Goal: Check status

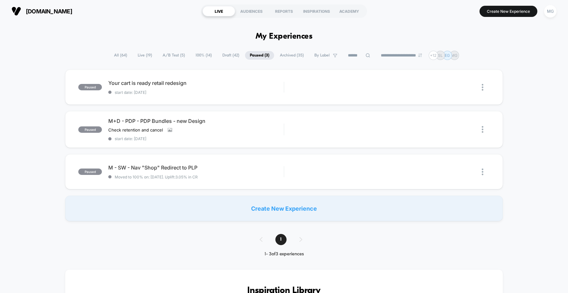
click at [175, 55] on span "A/B Test ( 5 )" at bounding box center [174, 55] width 32 height 9
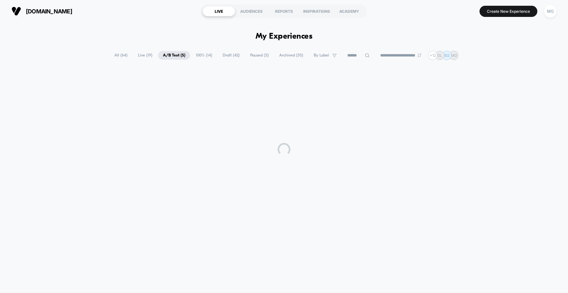
drag, startPoint x: 191, startPoint y: 56, endPoint x: 198, endPoint y: 56, distance: 7.1
click at [191, 56] on span "100% ( 14 )" at bounding box center [204, 55] width 26 height 9
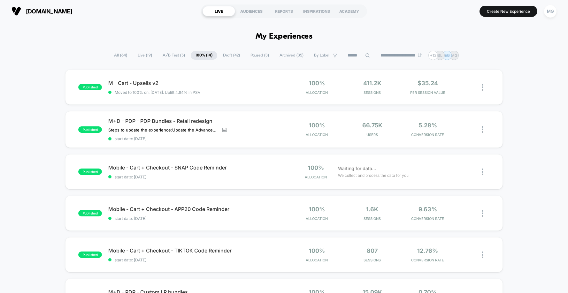
click at [168, 55] on span "A/B Test ( 5 )" at bounding box center [174, 55] width 32 height 9
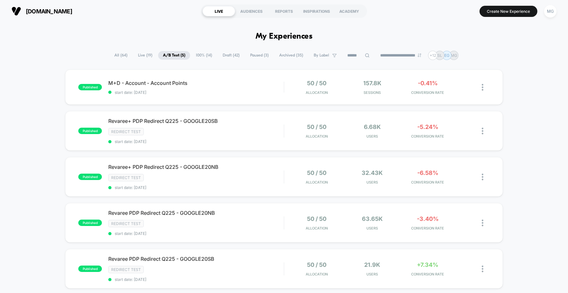
click at [194, 55] on span "100% ( 14 )" at bounding box center [204, 55] width 26 height 9
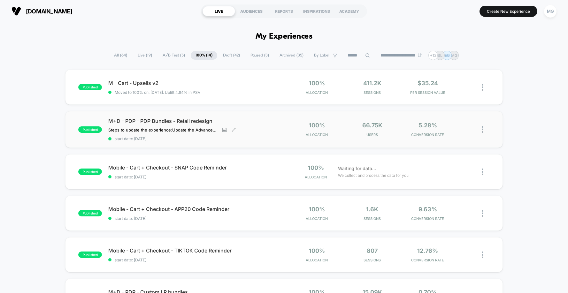
click at [147, 120] on span "M+D - PDP - PDP Bundles - Retail redesign" at bounding box center [195, 121] width 175 height 6
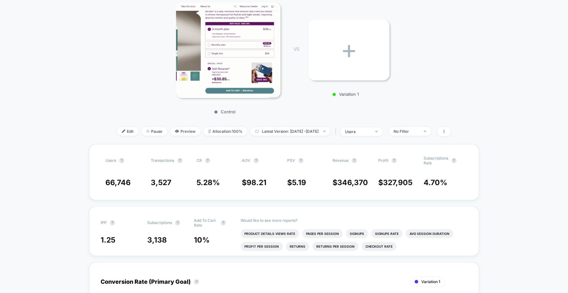
scroll to position [93, 0]
